Goal: Transaction & Acquisition: Purchase product/service

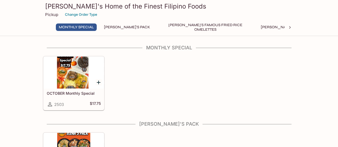
scroll to position [16, 0]
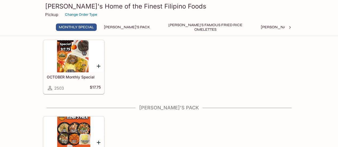
click at [75, 51] on div at bounding box center [74, 56] width 60 height 32
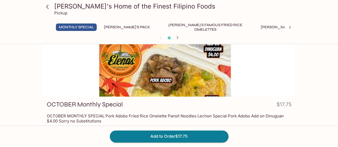
scroll to position [18, 0]
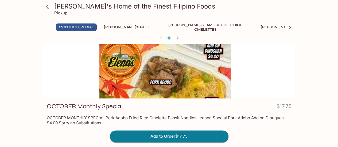
click at [163, 73] on div at bounding box center [169, 63] width 252 height 71
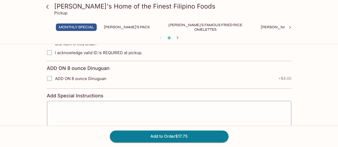
scroll to position [179, 0]
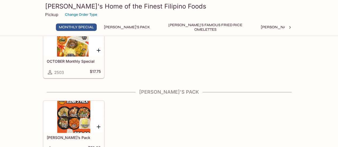
scroll to position [104, 0]
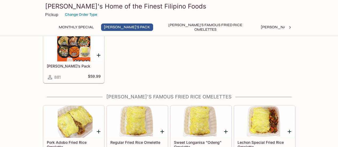
click at [76, 58] on div at bounding box center [74, 45] width 60 height 32
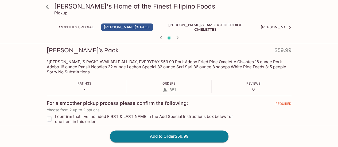
scroll to position [75, 0]
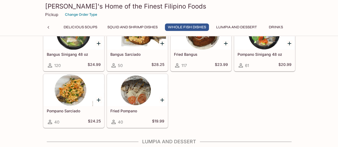
scroll to position [876, 0]
